Goal: Use online tool/utility: Utilize a website feature to perform a specific function

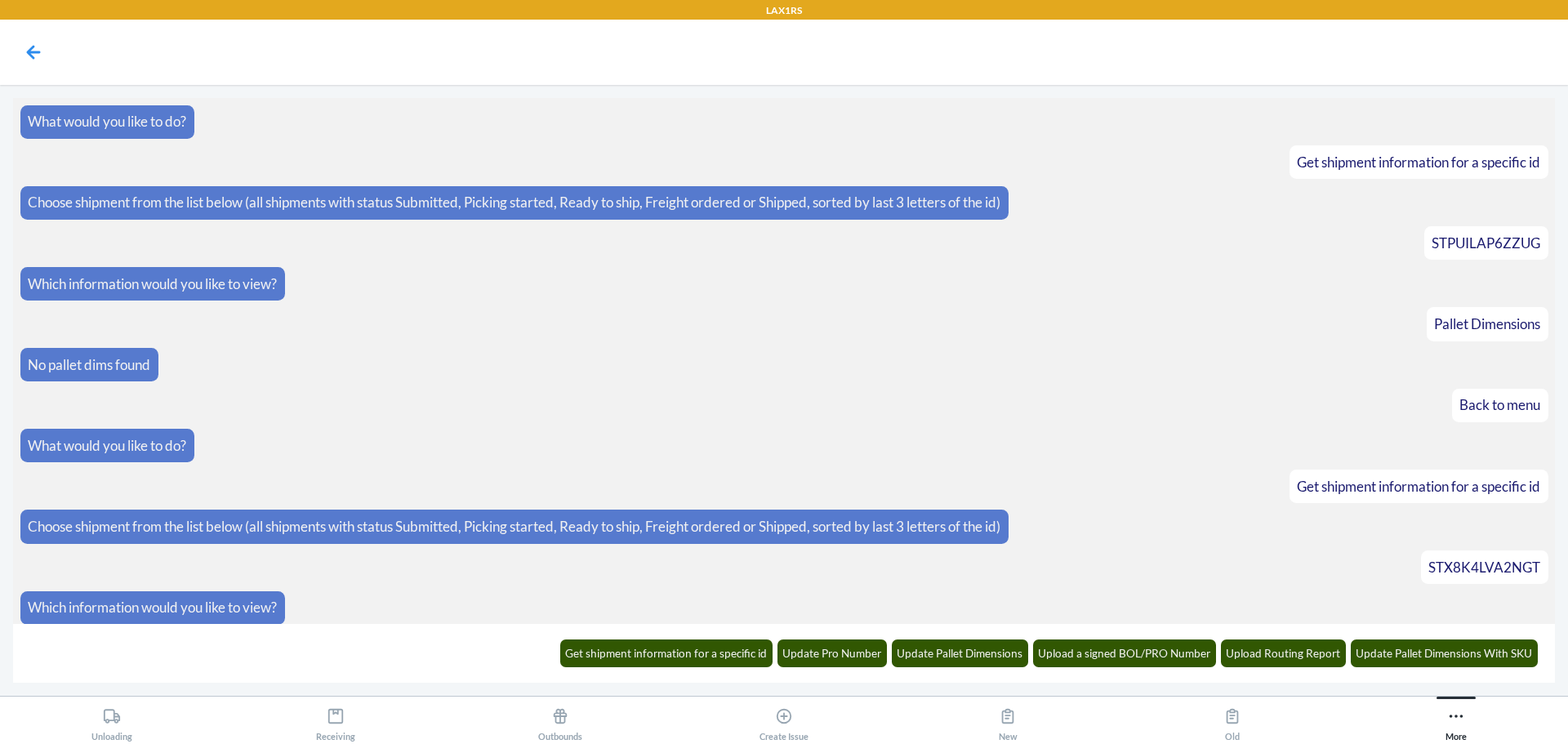
scroll to position [10974, 0]
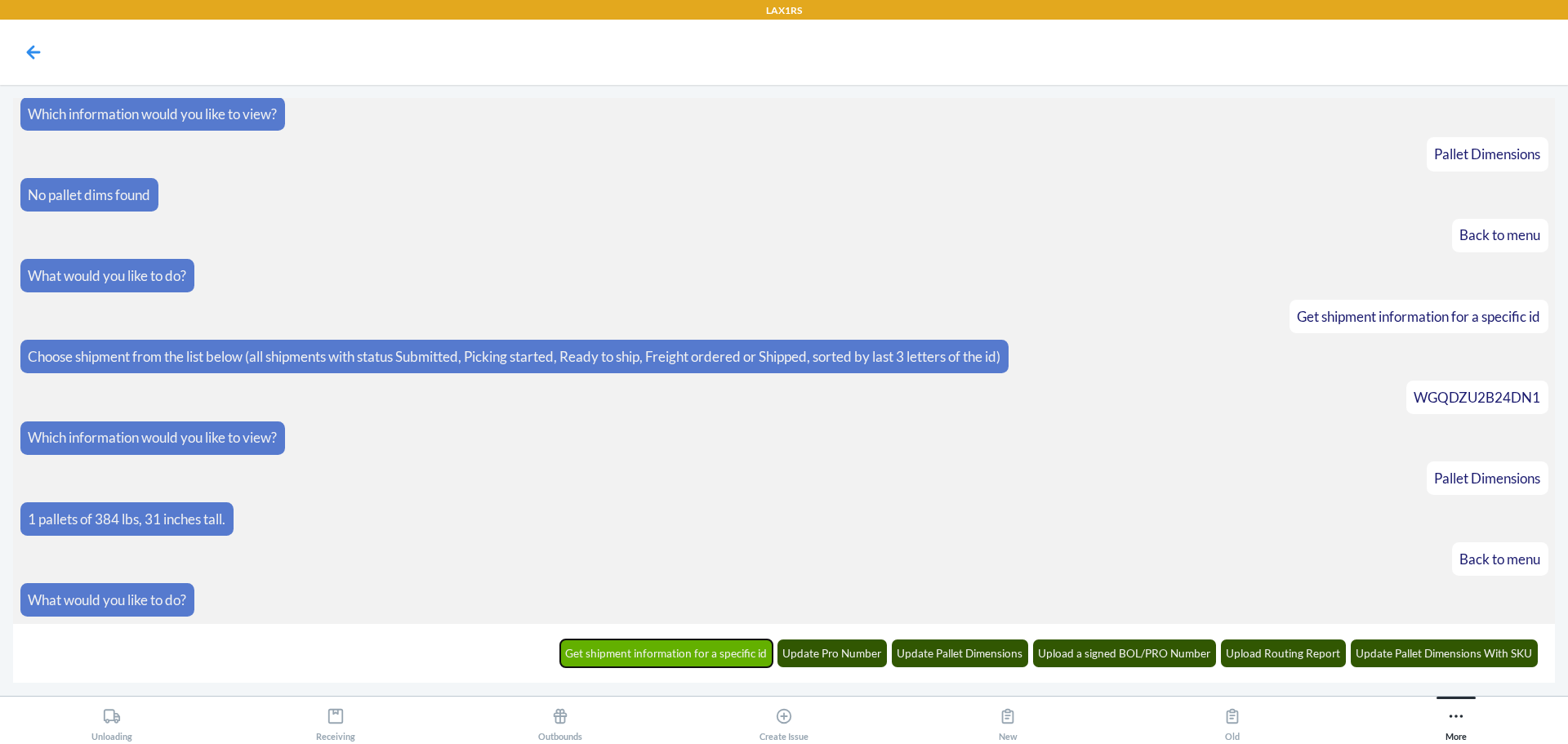
click at [742, 657] on button "Get shipment information for a specific id" at bounding box center [666, 653] width 213 height 28
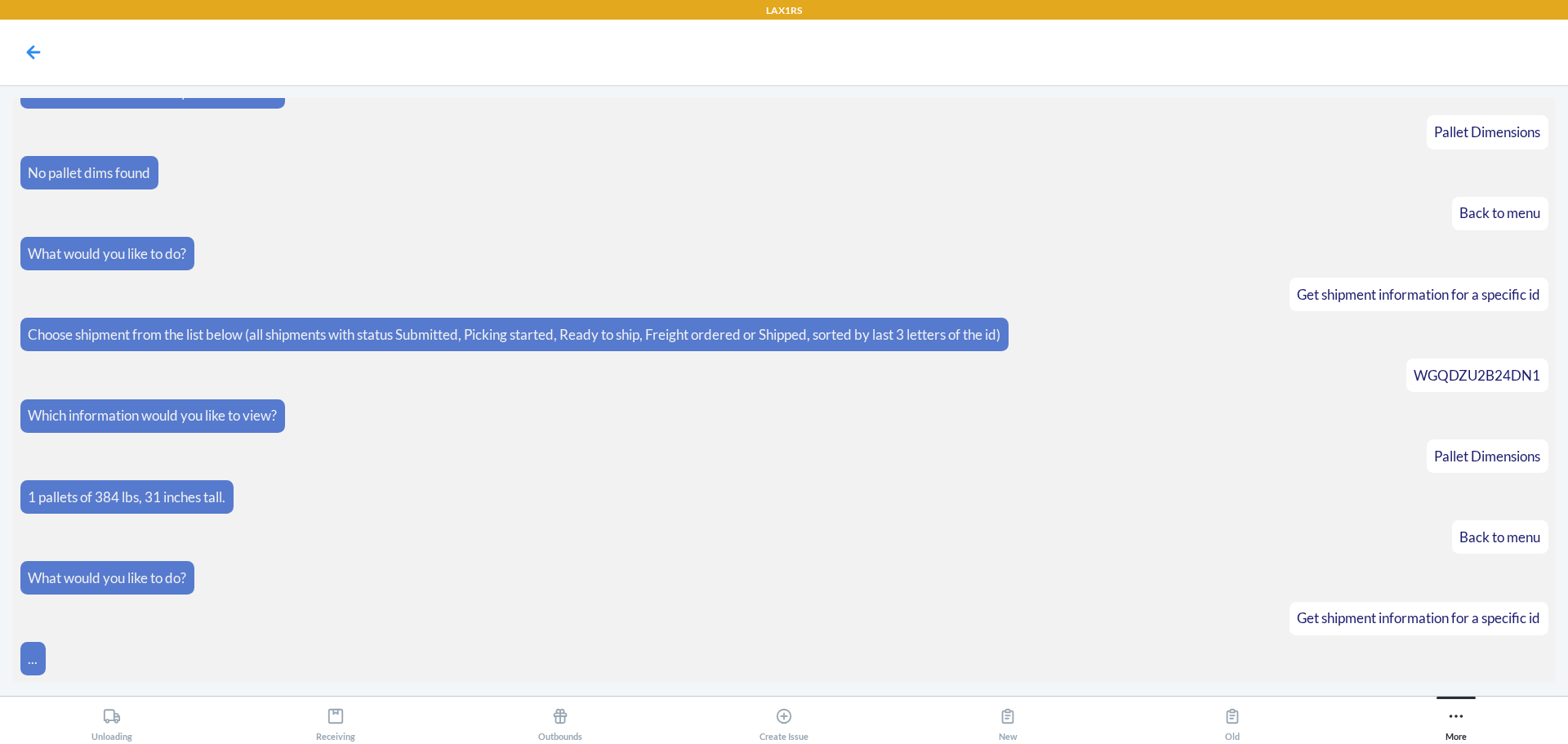
scroll to position [11054, 0]
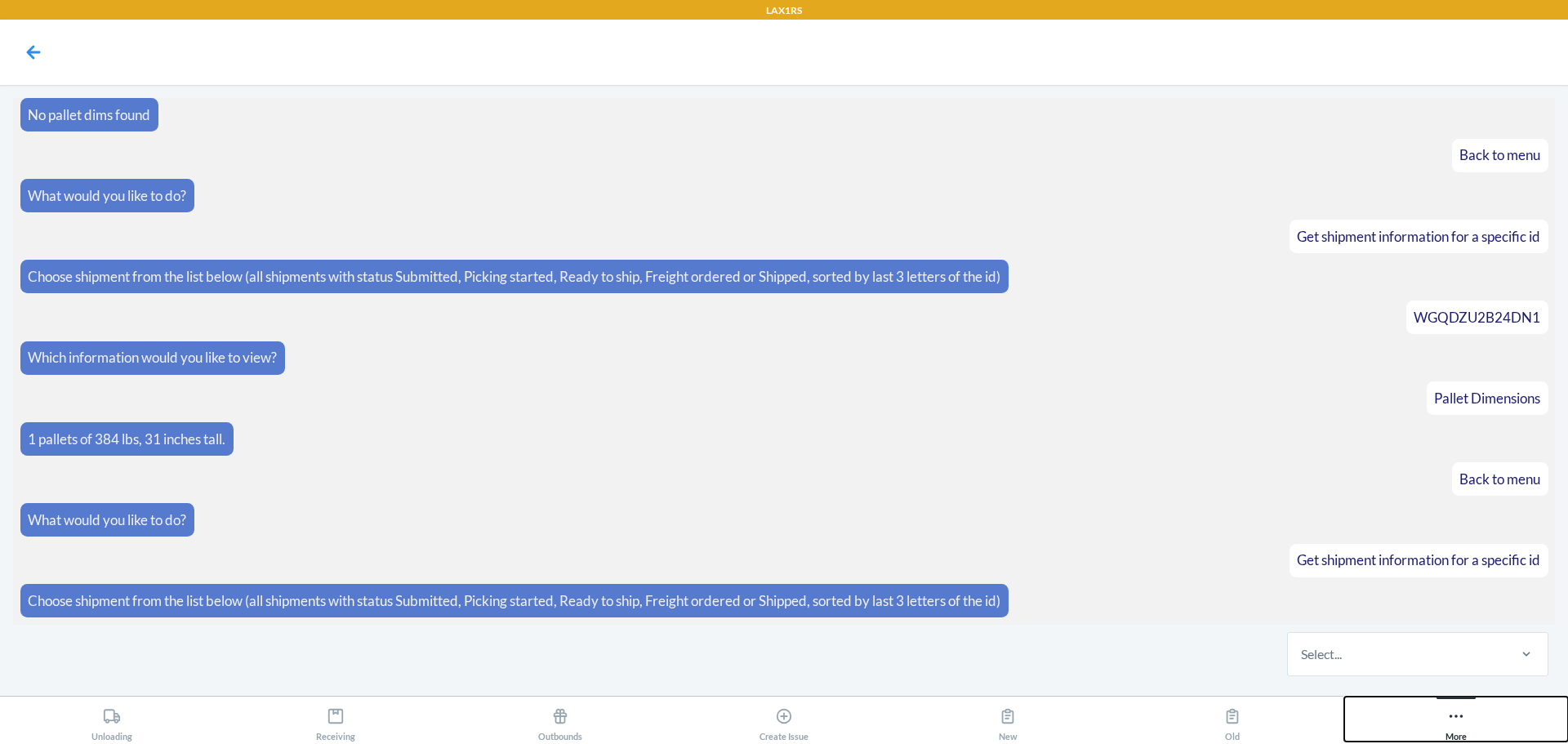
click at [1439, 721] on button "More" at bounding box center [1456, 719] width 224 height 45
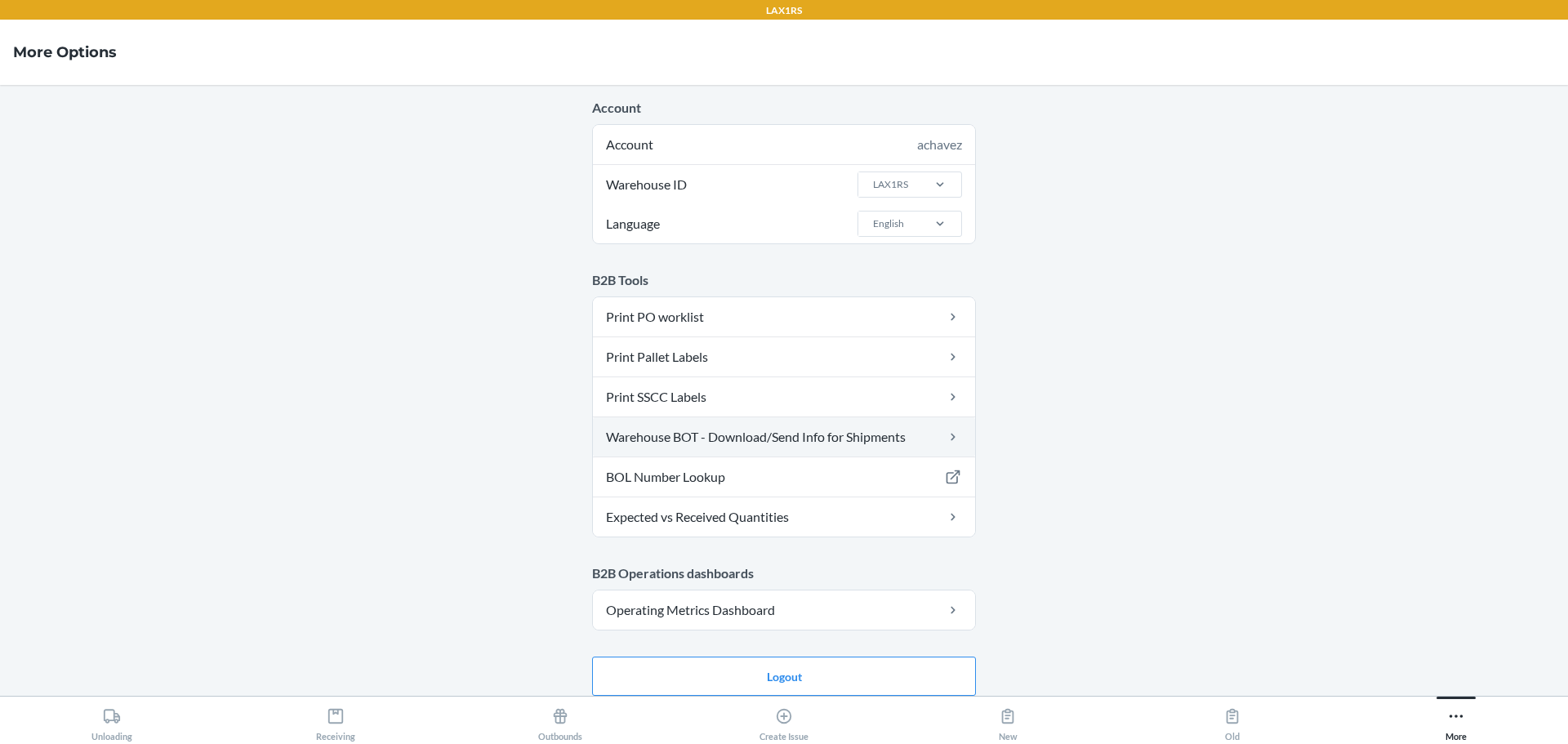
click at [845, 432] on link "Warehouse BOT - Download/Send Info for Shipments" at bounding box center [784, 437] width 383 height 39
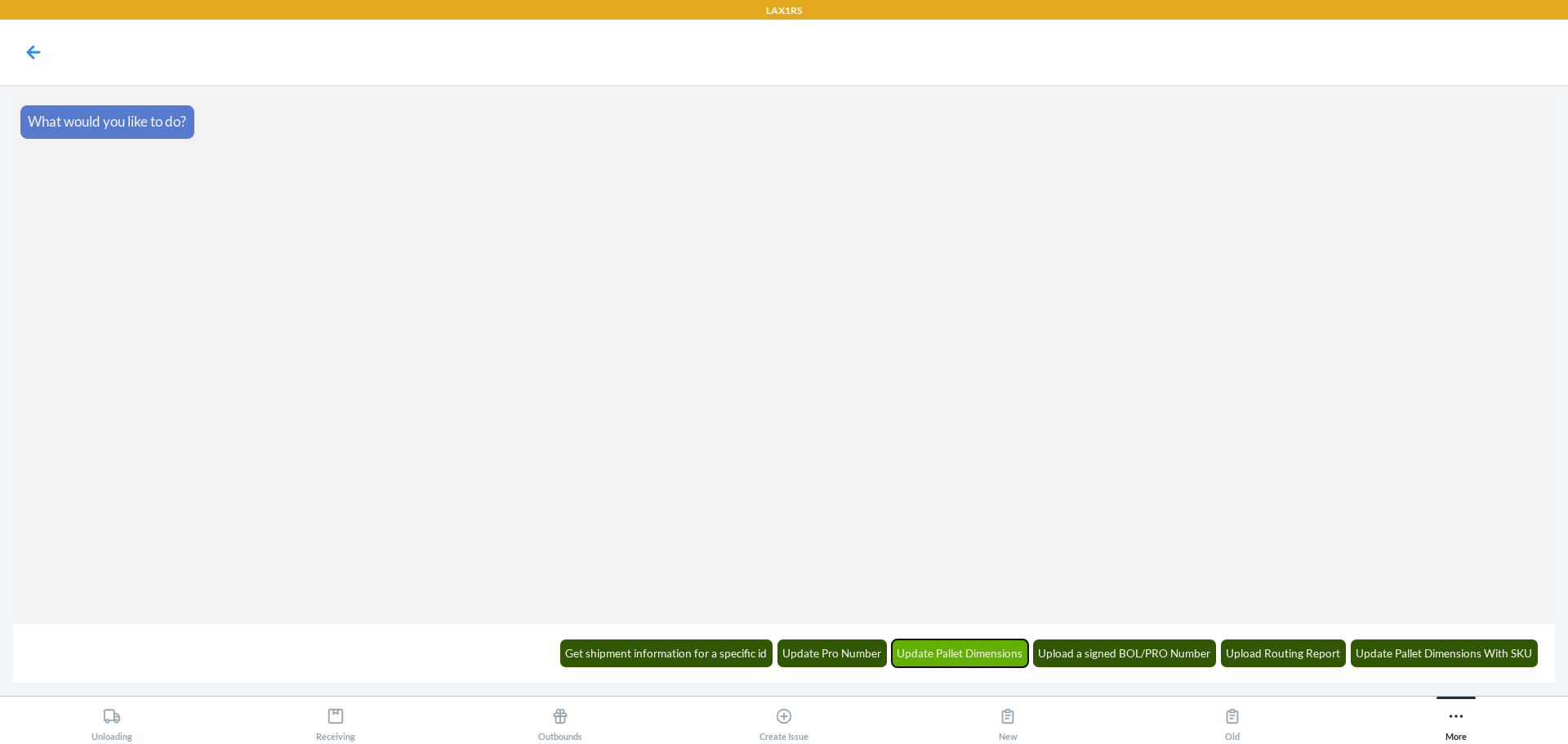
click at [960, 659] on button "Update Pallet Dimensions" at bounding box center [961, 653] width 138 height 28
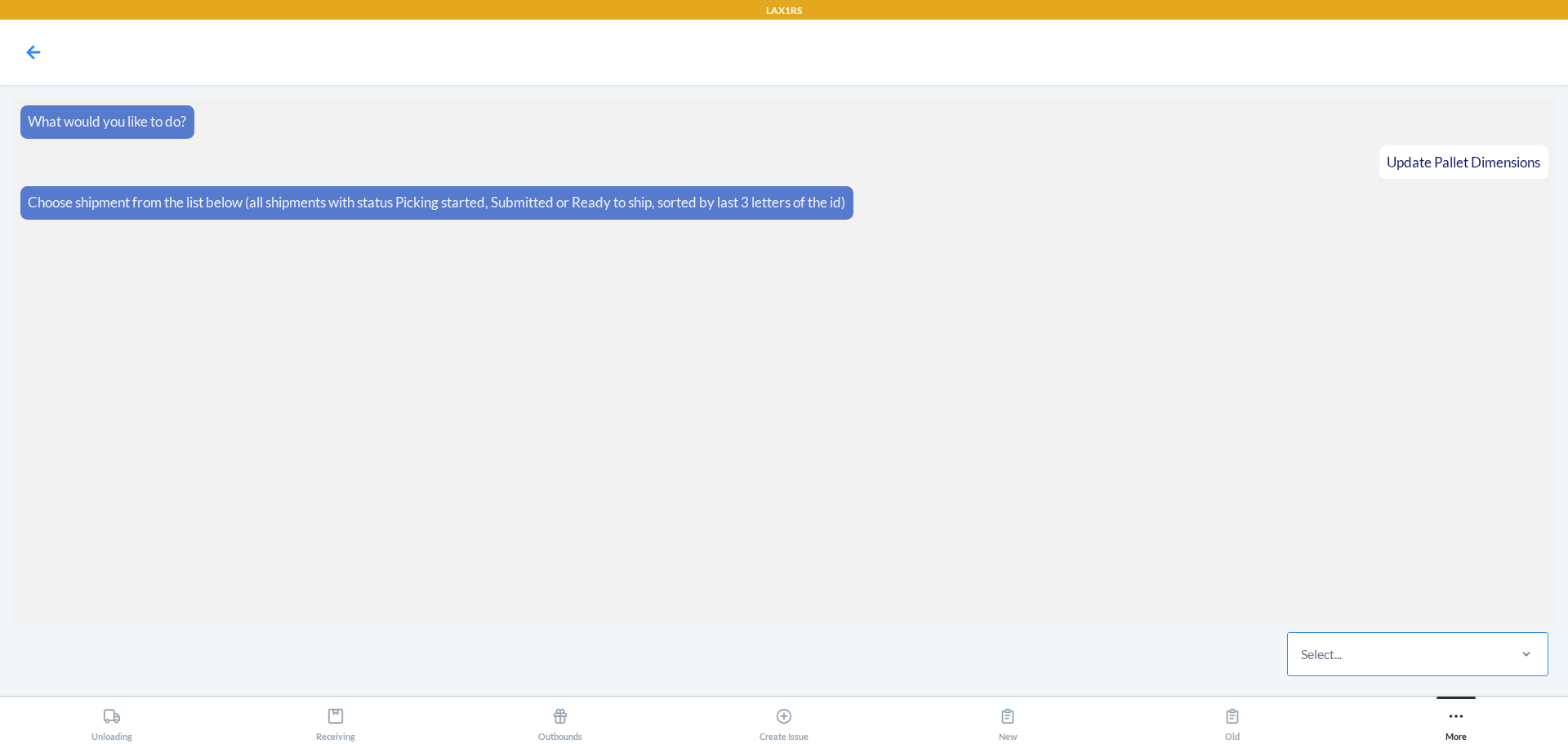
click at [1374, 645] on div "Select..." at bounding box center [1397, 654] width 217 height 43
click at [1303, 645] on input "Select..." at bounding box center [1302, 654] width 2 height 19
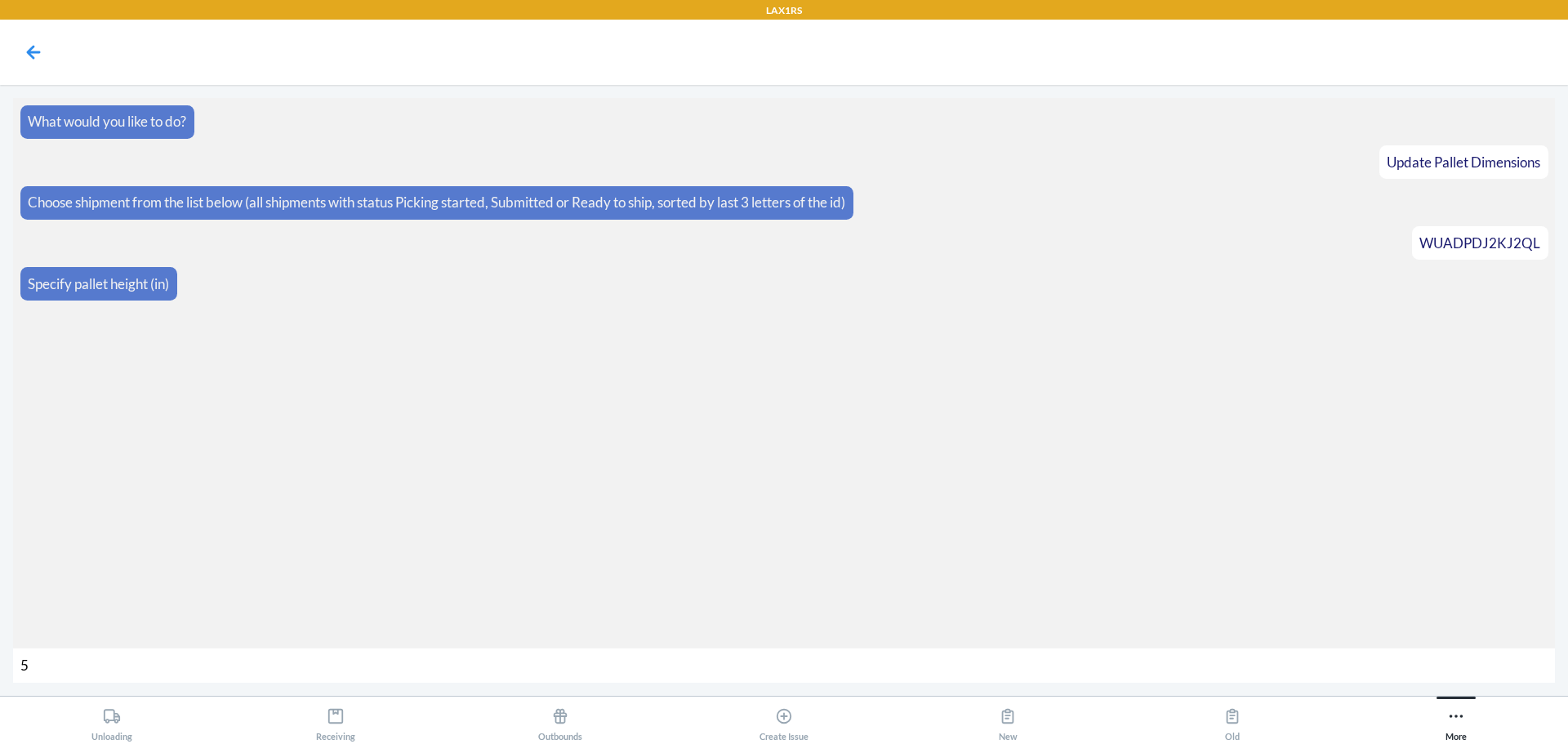
type input "55"
type input "912"
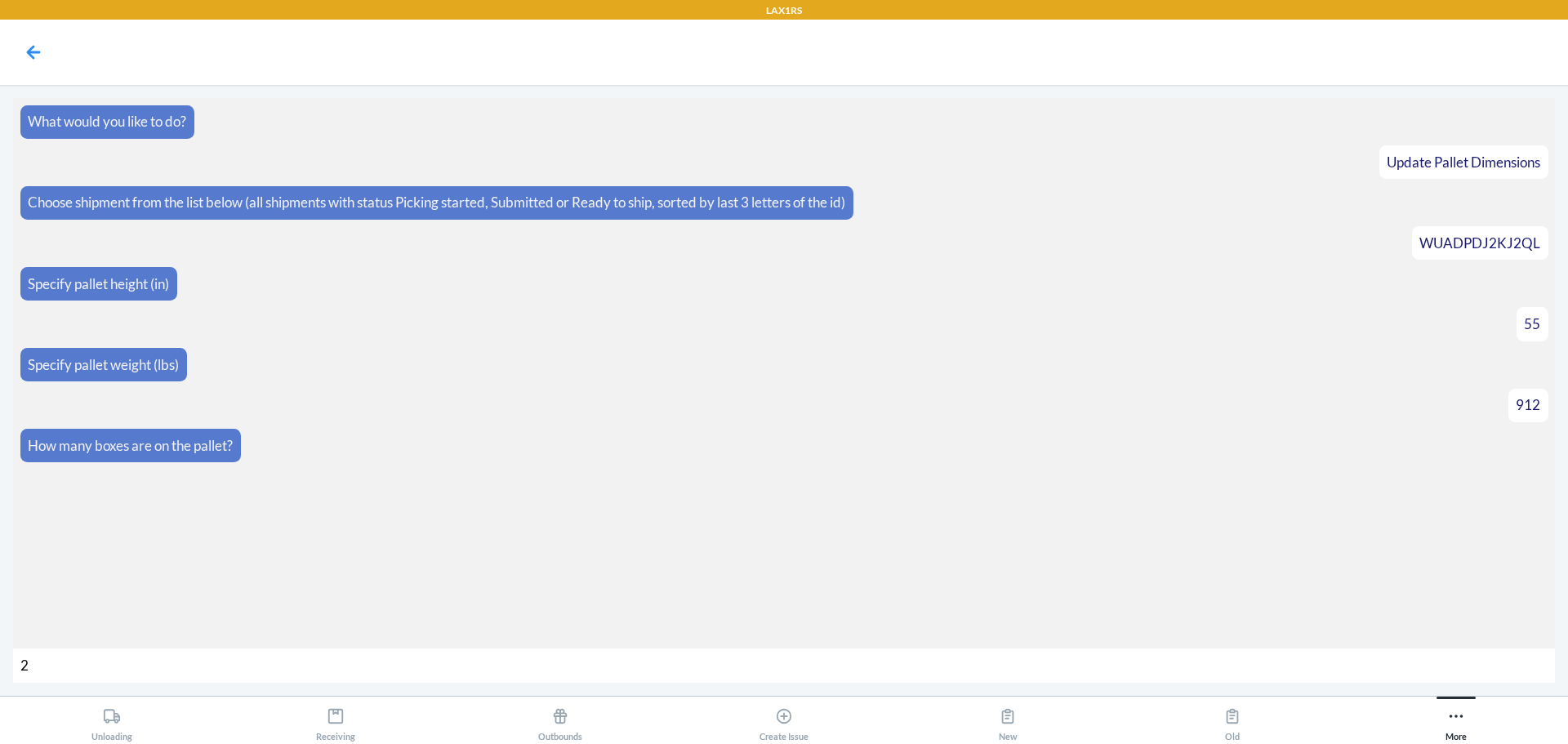
type input "24"
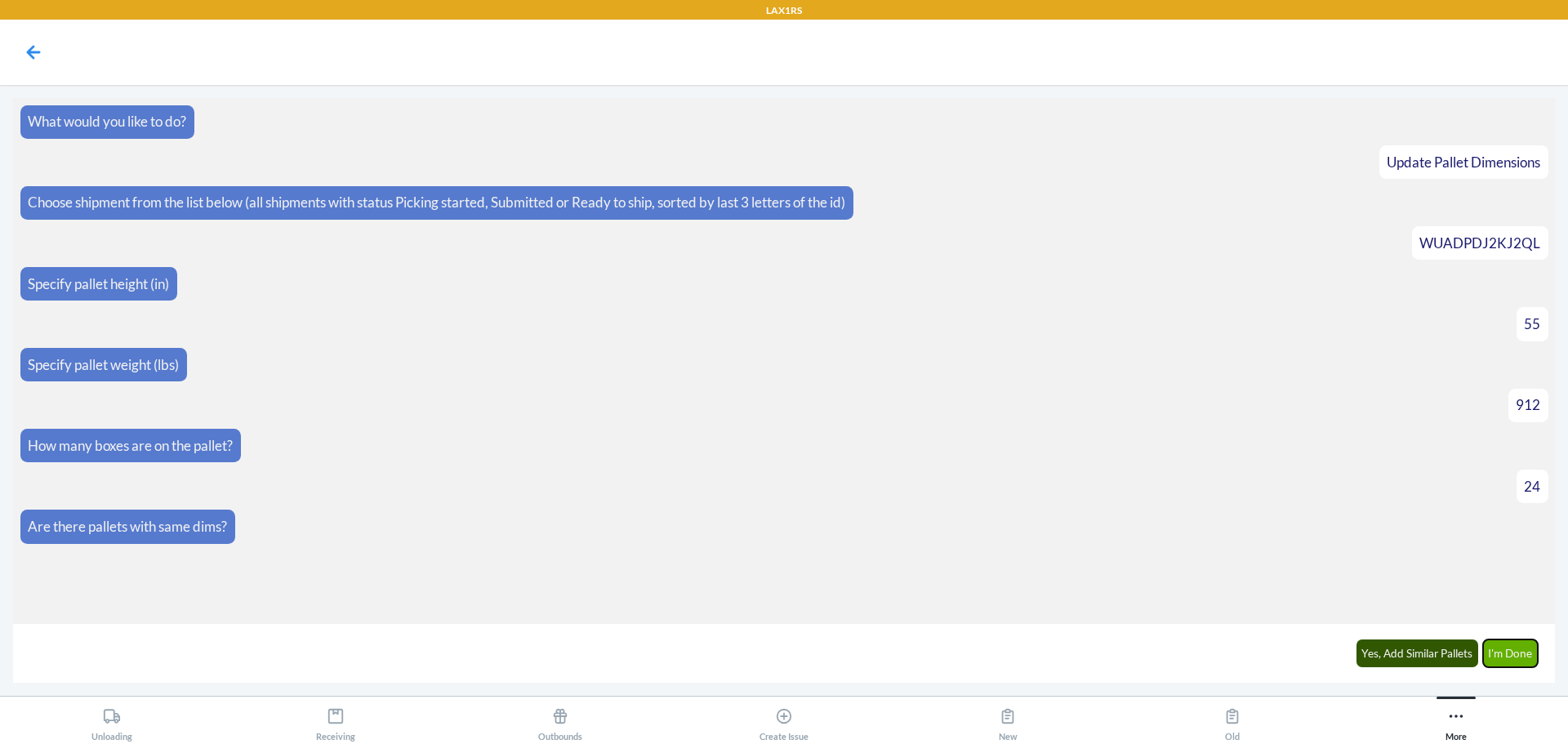
click at [1523, 644] on button "I'm Done" at bounding box center [1510, 653] width 55 height 28
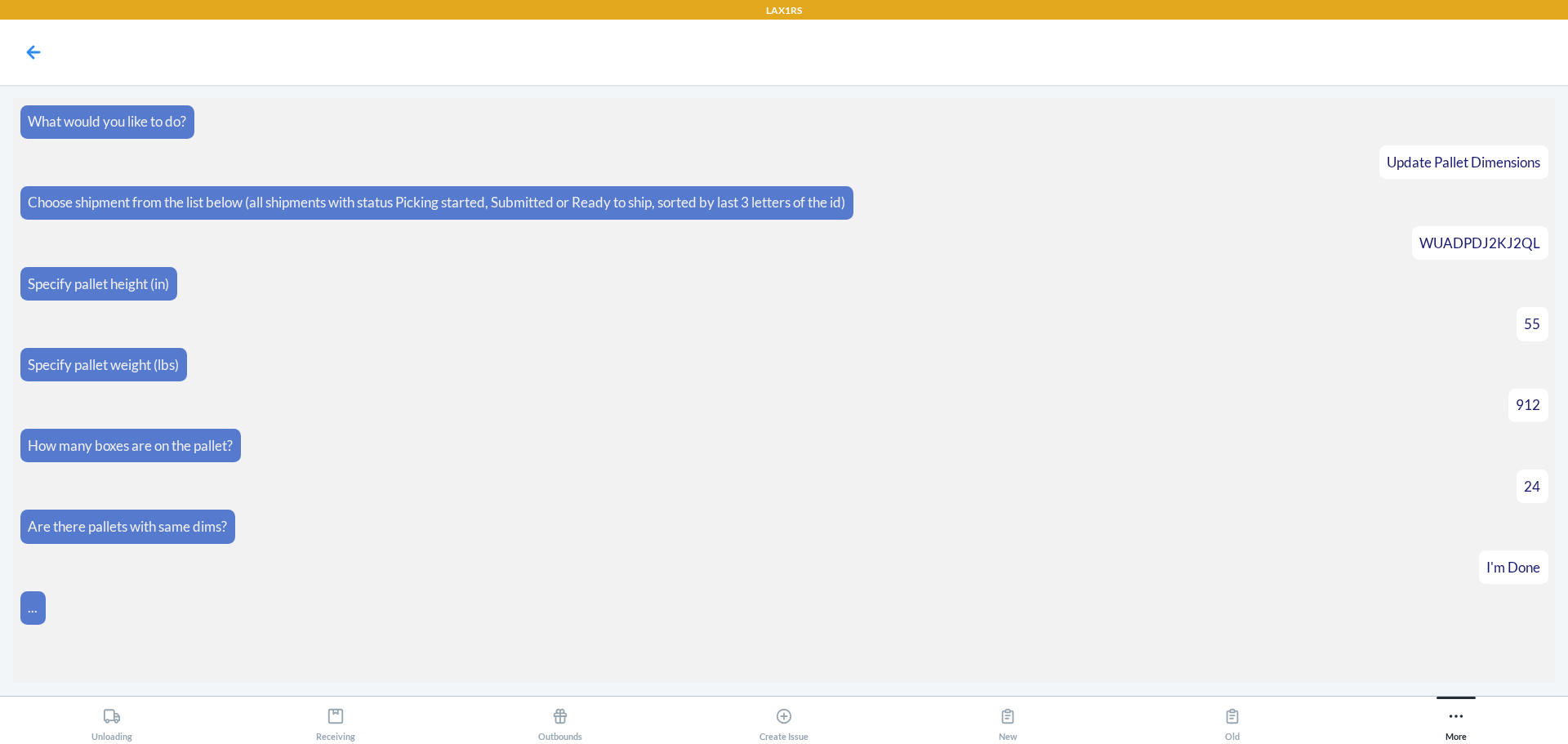
scroll to position [112, 0]
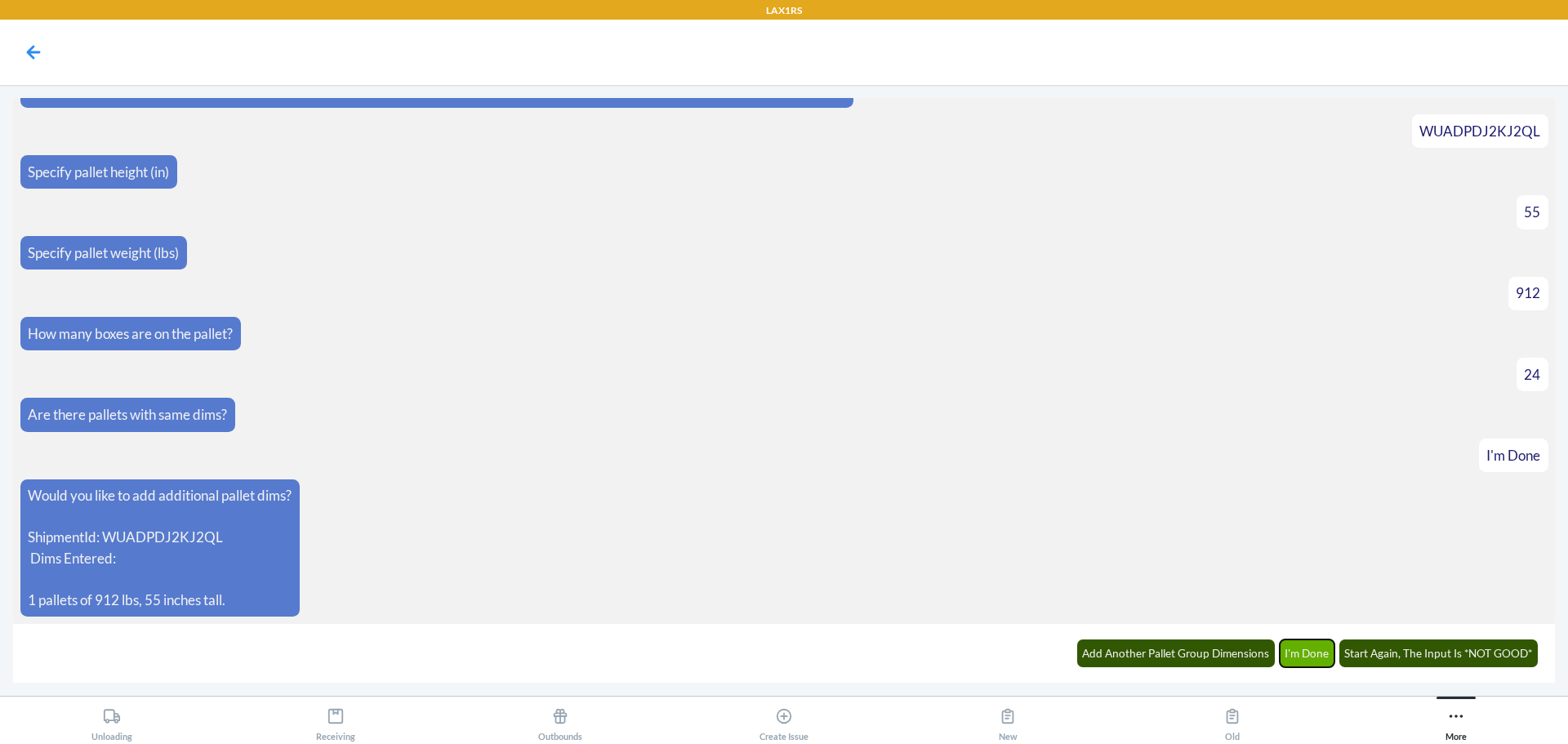
click at [1307, 658] on button "I'm Done" at bounding box center [1307, 653] width 55 height 28
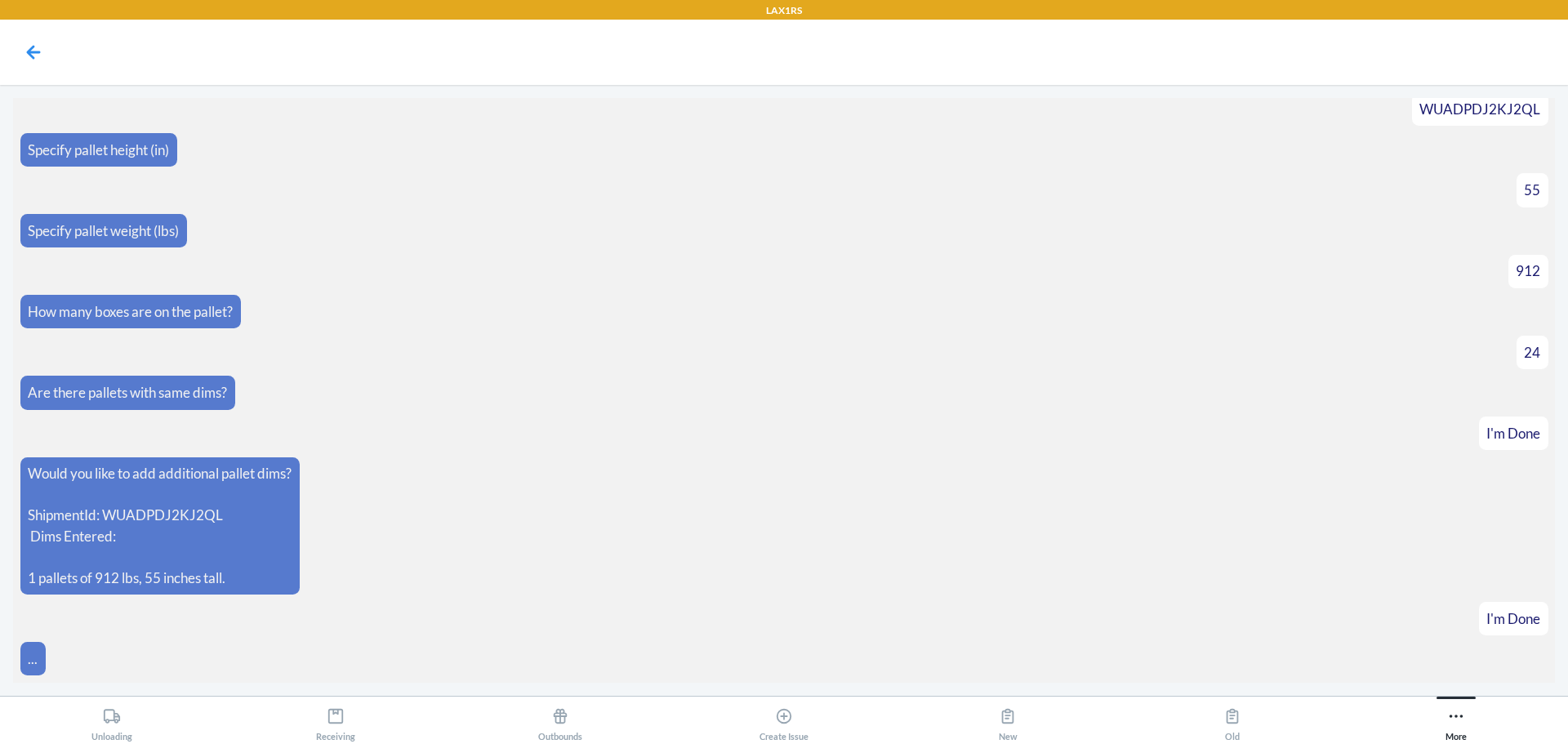
scroll to position [193, 0]
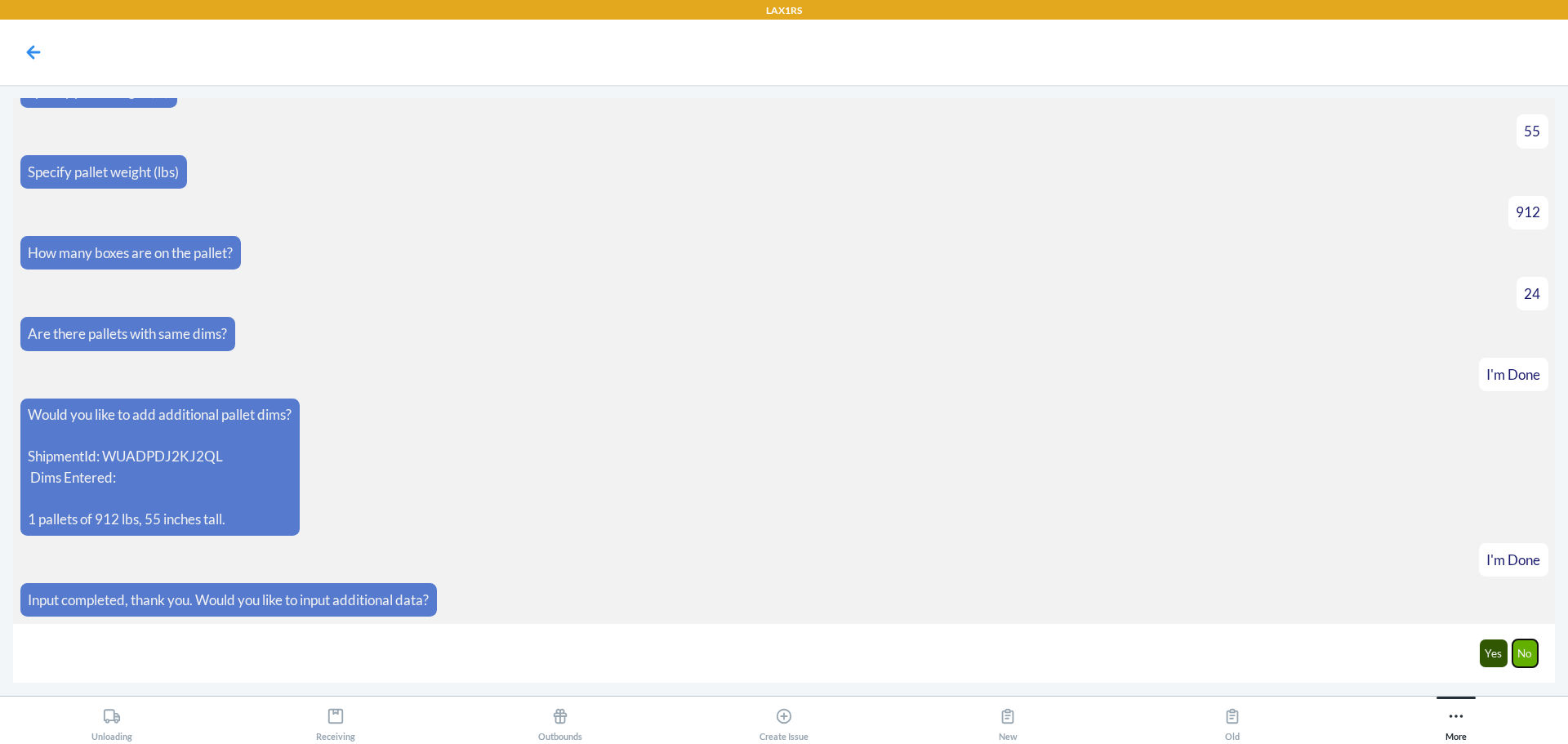
click at [1522, 658] on button "No" at bounding box center [1525, 653] width 26 height 28
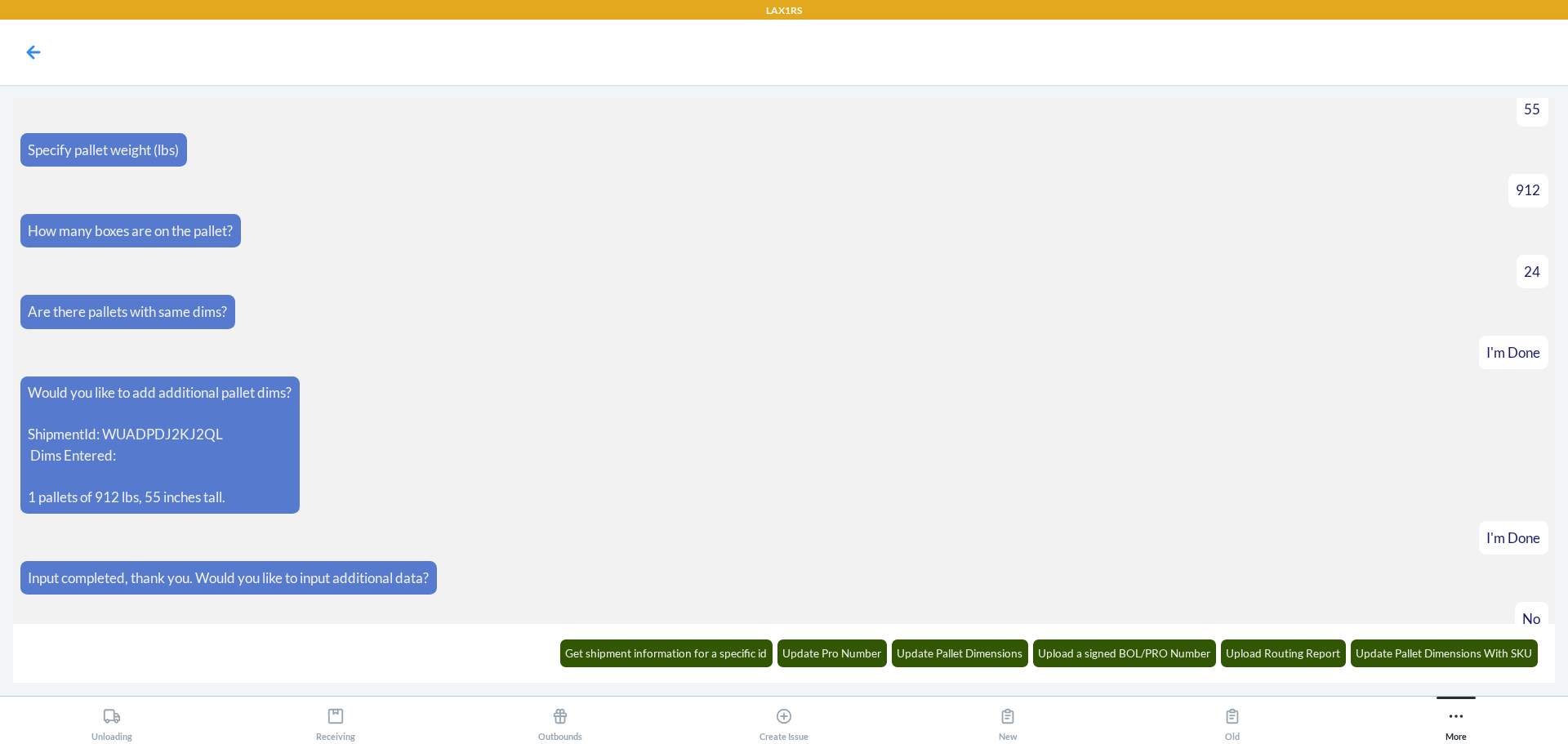
scroll to position [273, 0]
